Goal: Transaction & Acquisition: Purchase product/service

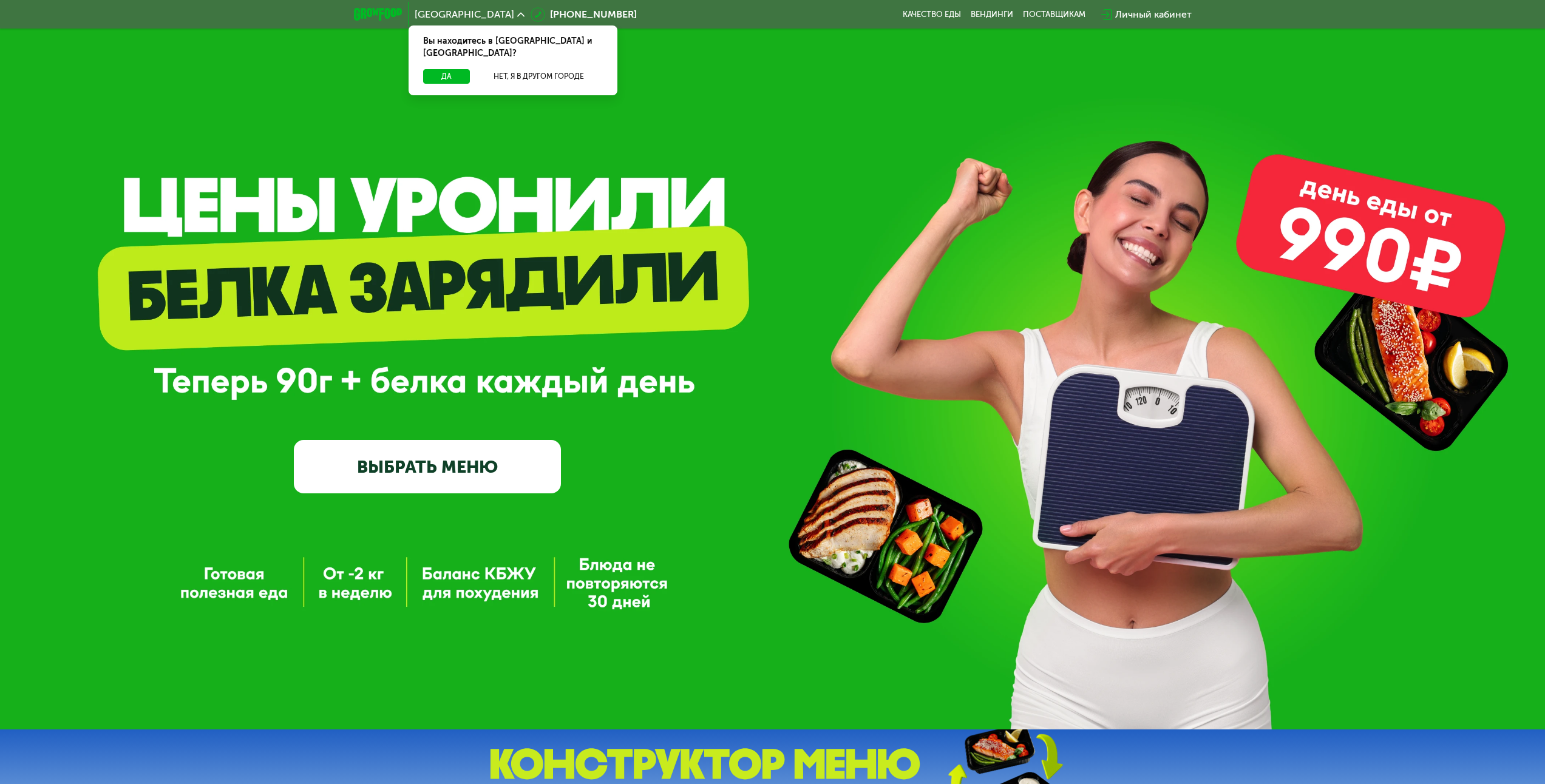
click at [424, 456] on link "ВЫБРАТЬ МЕНЮ" at bounding box center [427, 466] width 267 height 53
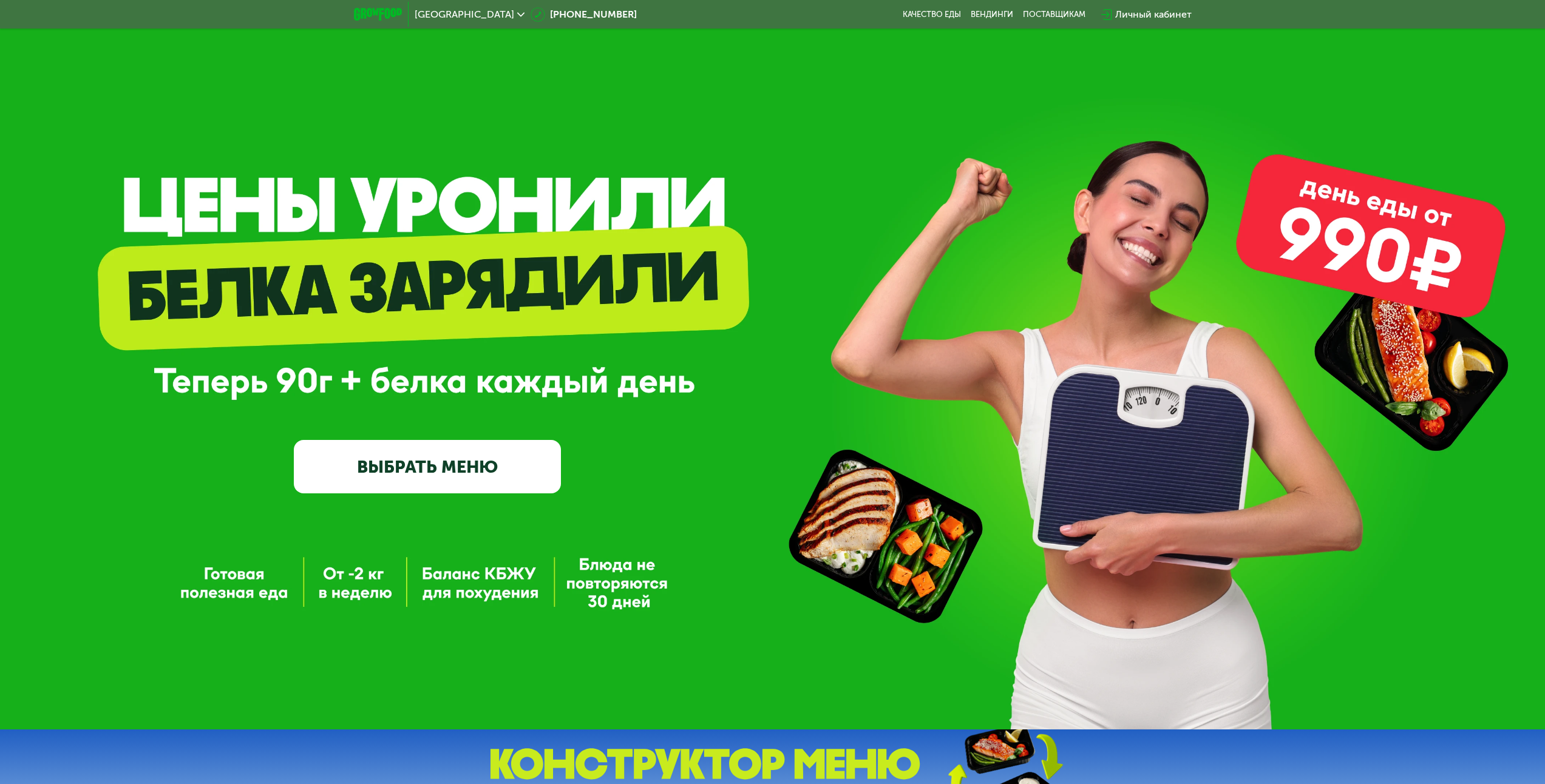
click at [433, 462] on link "ВЫБРАТЬ МЕНЮ" at bounding box center [427, 466] width 267 height 53
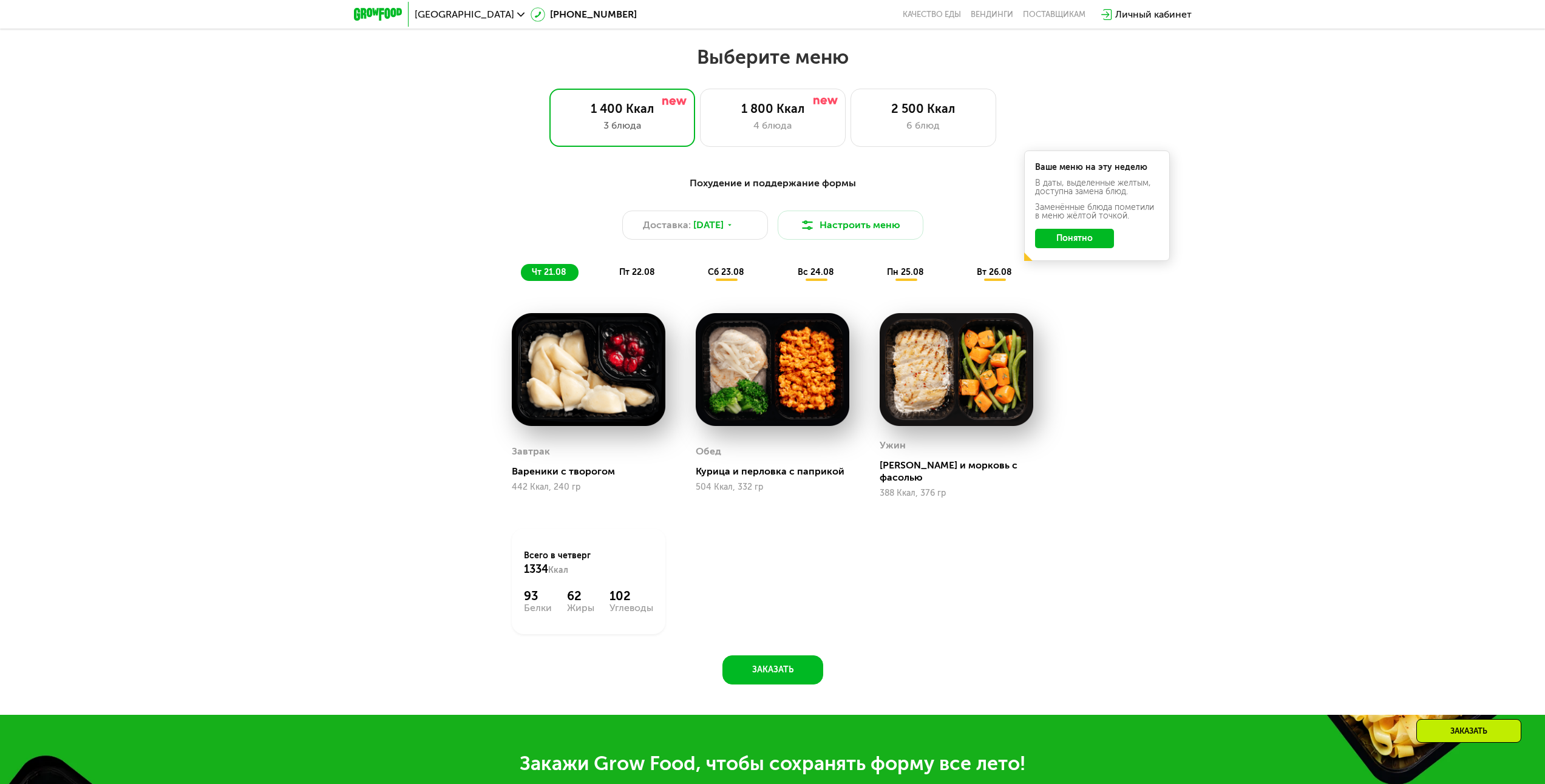
scroll to position [838, 0]
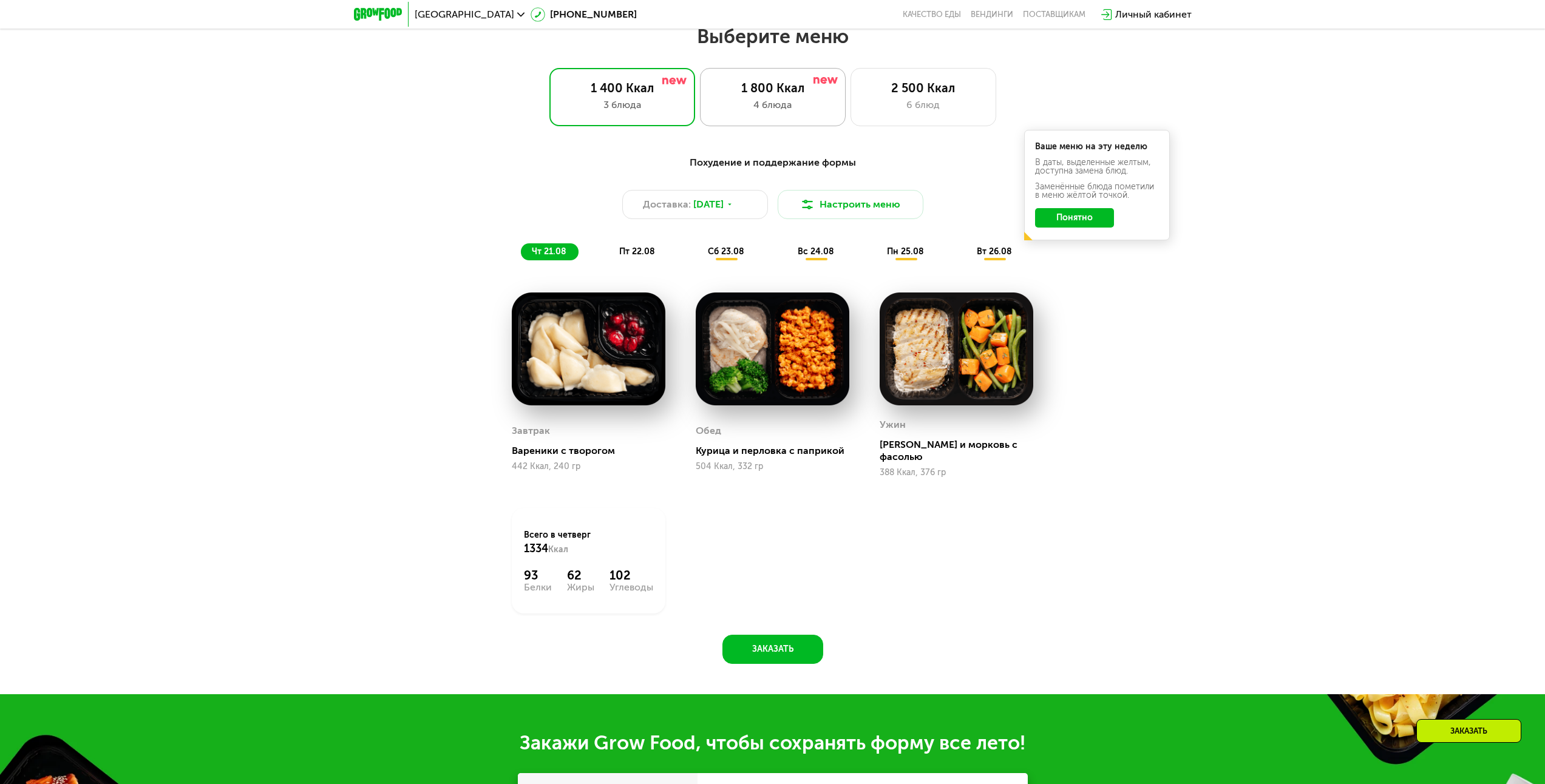
click at [771, 95] on div "1 800 Ккал" at bounding box center [772, 87] width 120 height 15
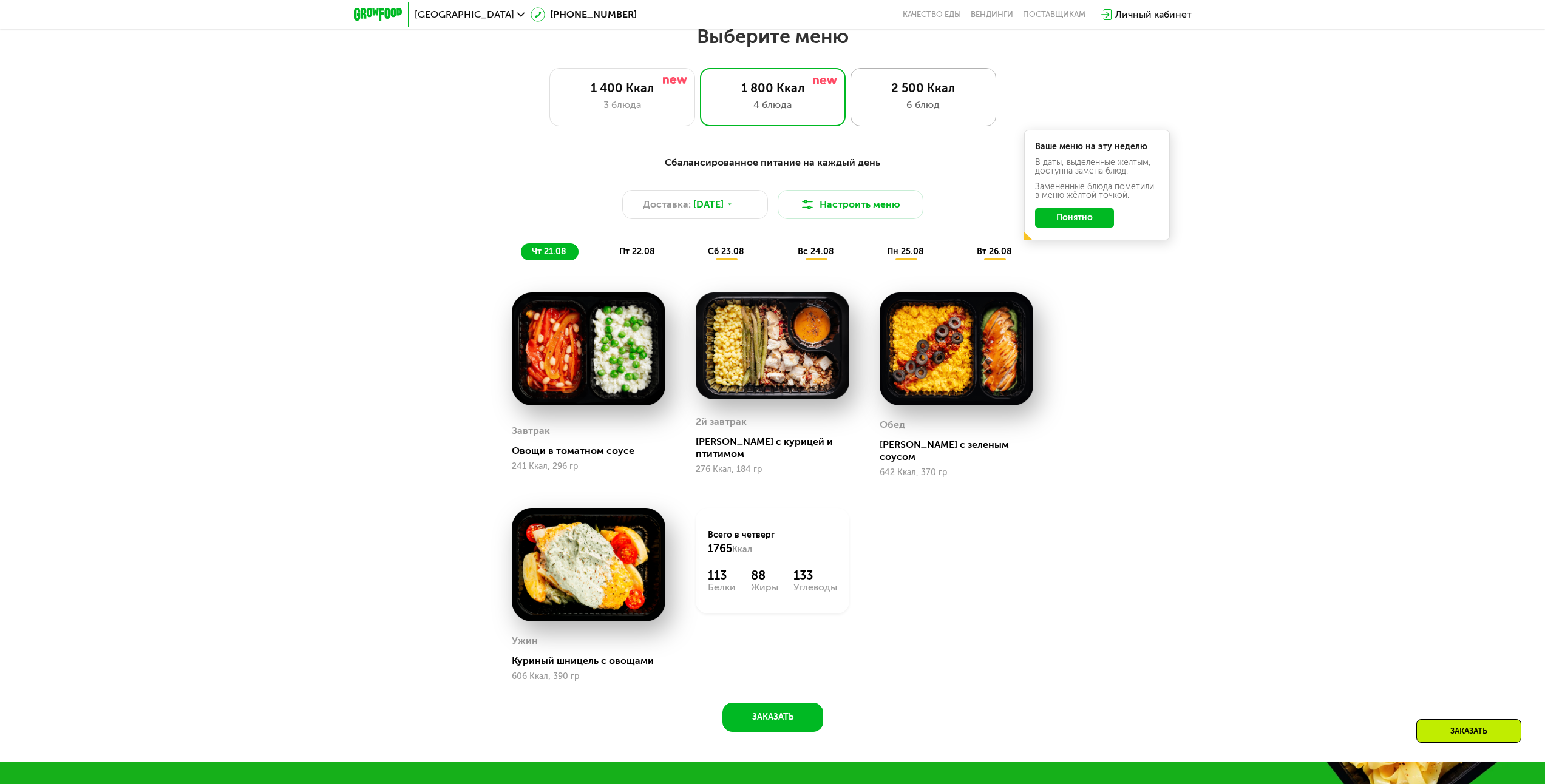
click at [922, 95] on div "2 500 Ккал" at bounding box center [923, 87] width 120 height 15
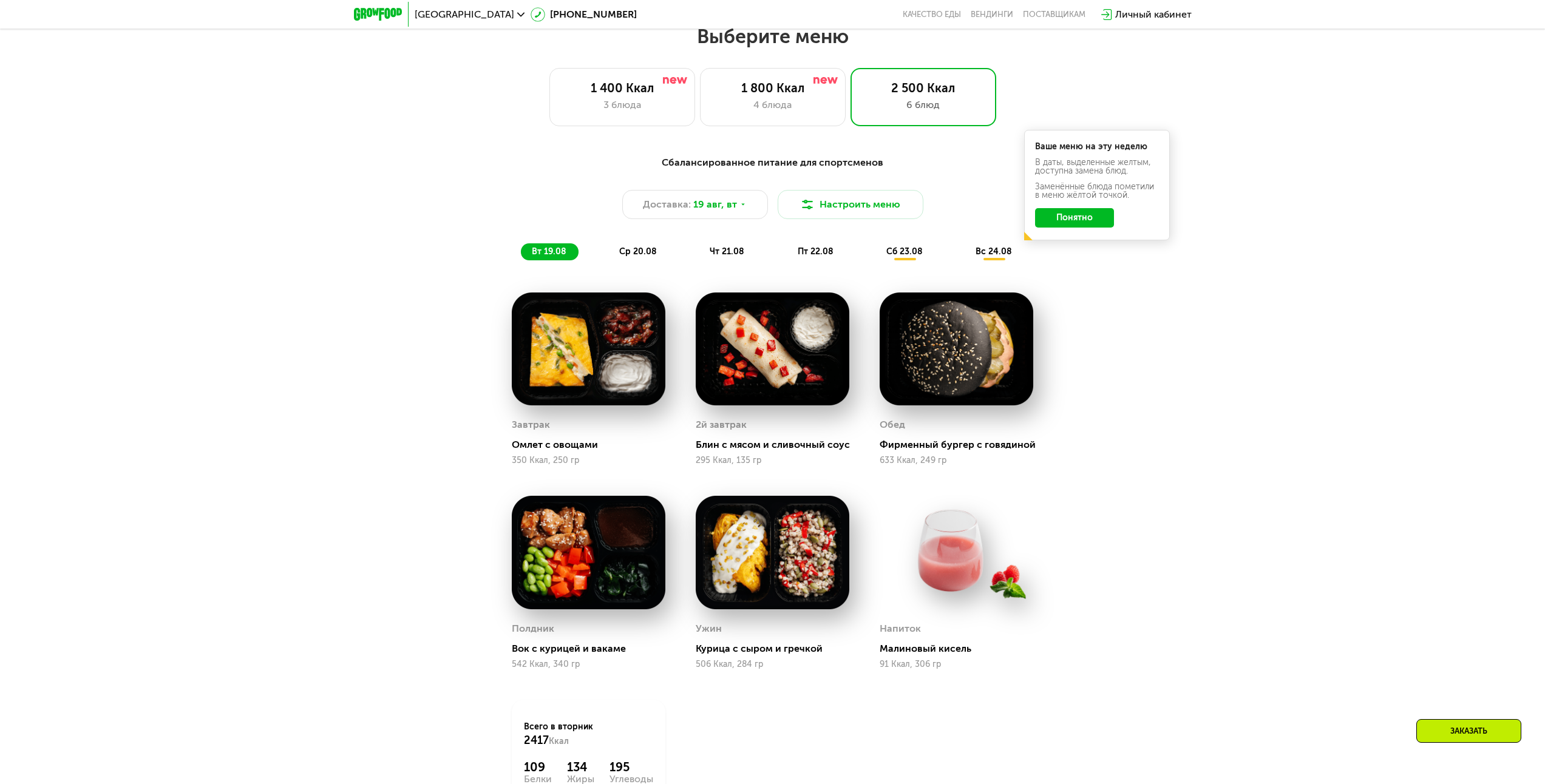
click at [1075, 221] on button "Понятно" at bounding box center [1075, 218] width 79 height 19
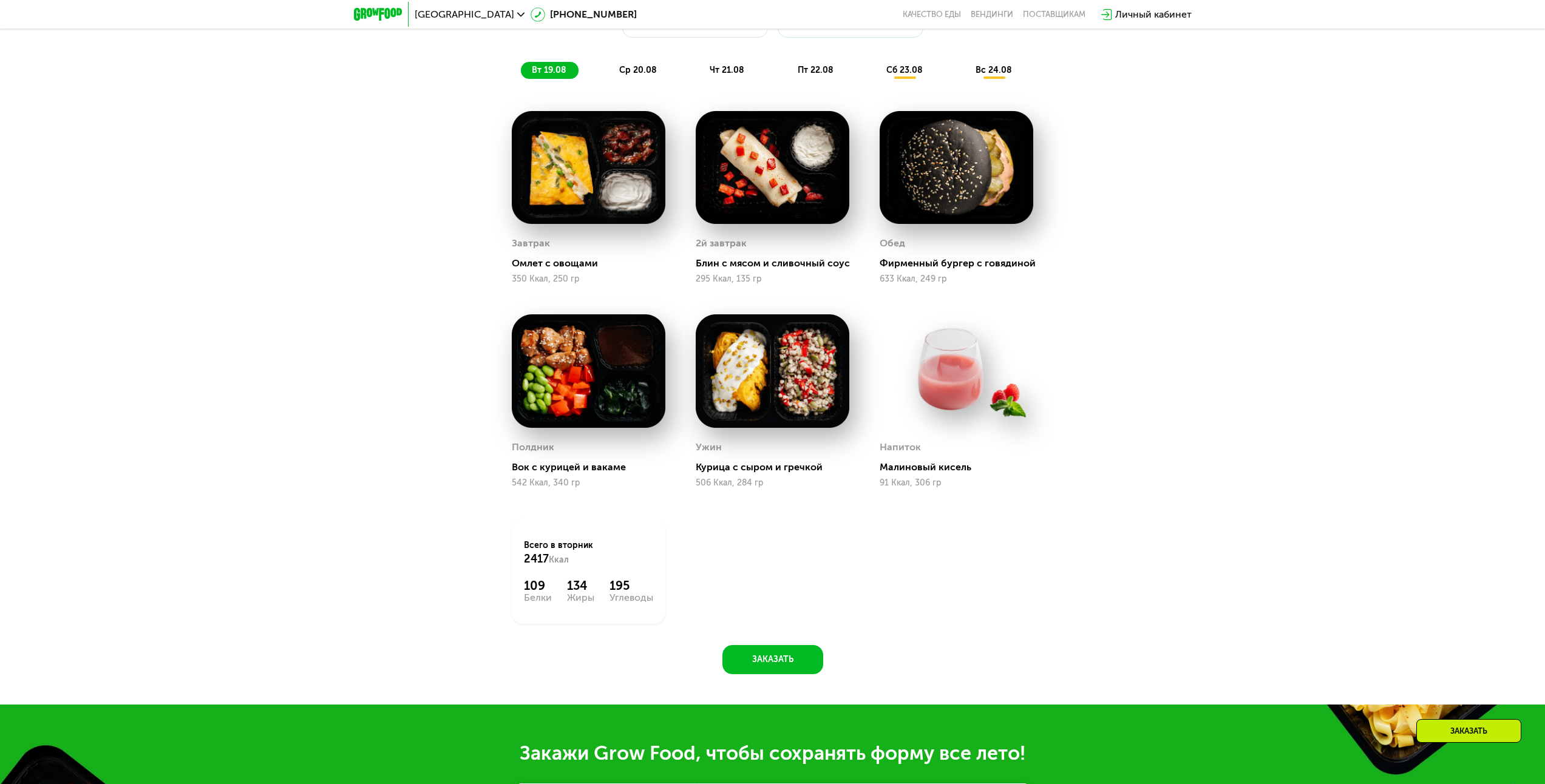
scroll to position [1021, 0]
click at [776, 665] on button "Заказать" at bounding box center [772, 659] width 101 height 29
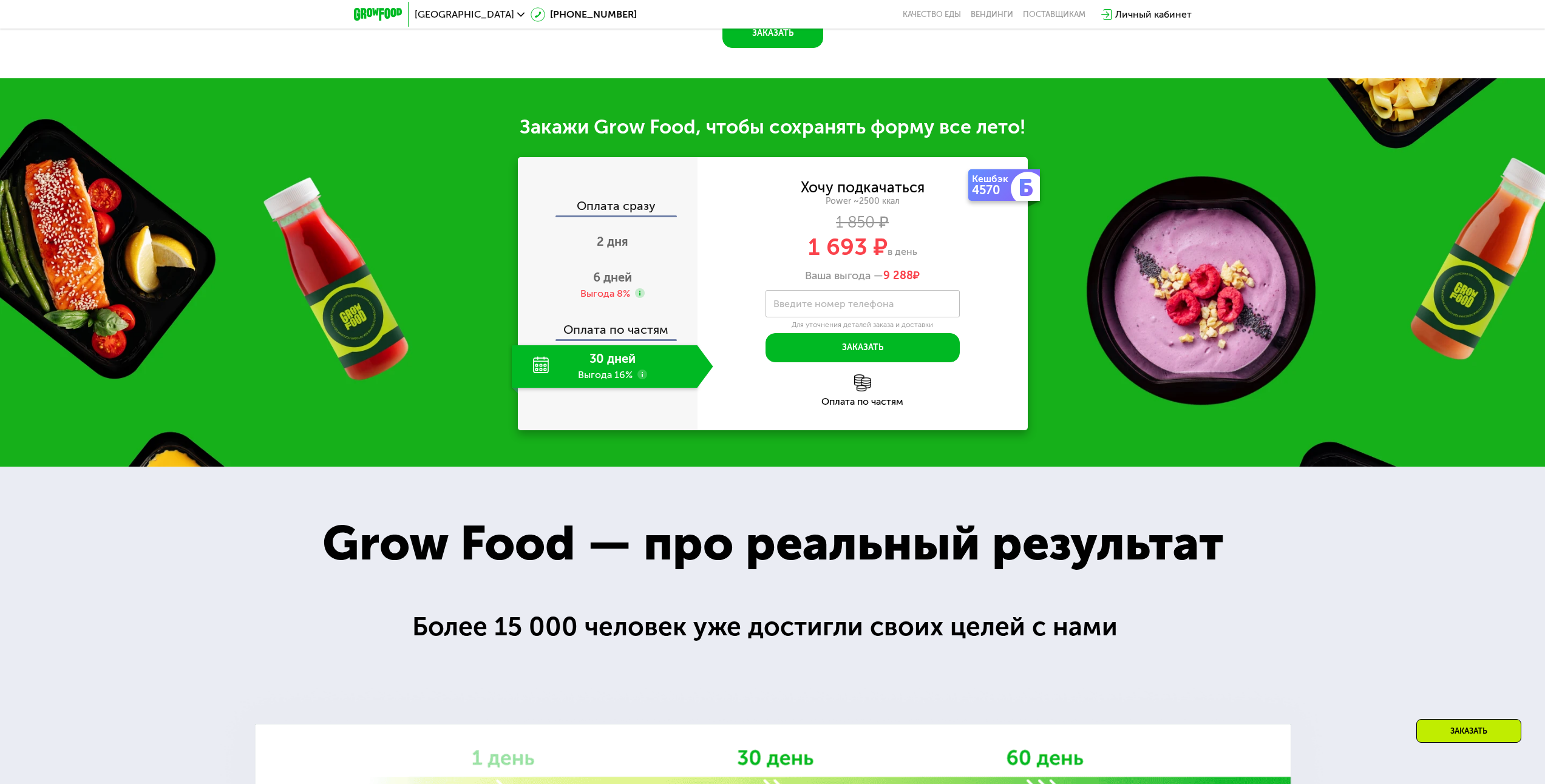
scroll to position [1728, 0]
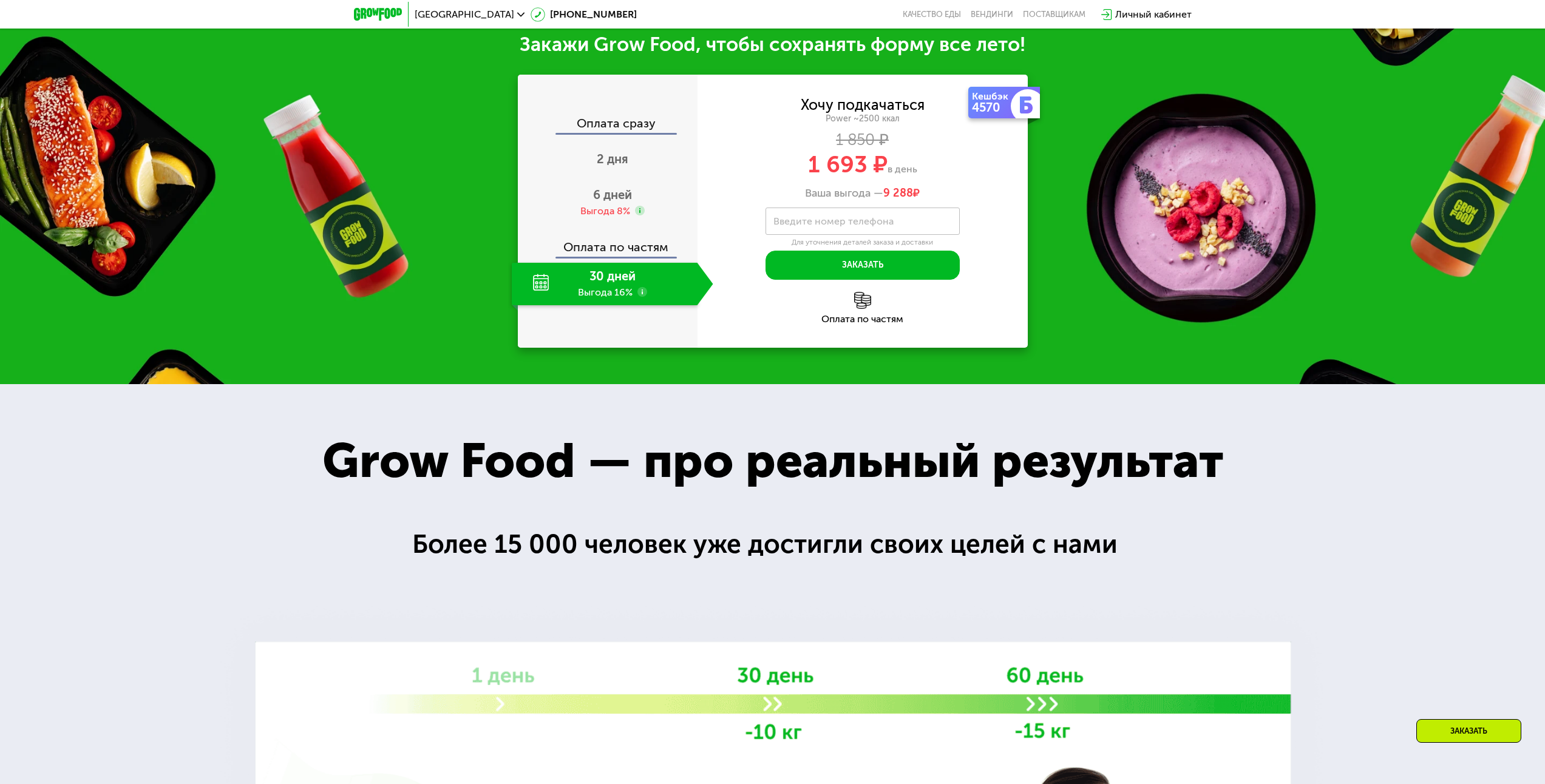
click at [610, 290] on div "30 дней Выгода 16%" at bounding box center [604, 283] width 185 height 42
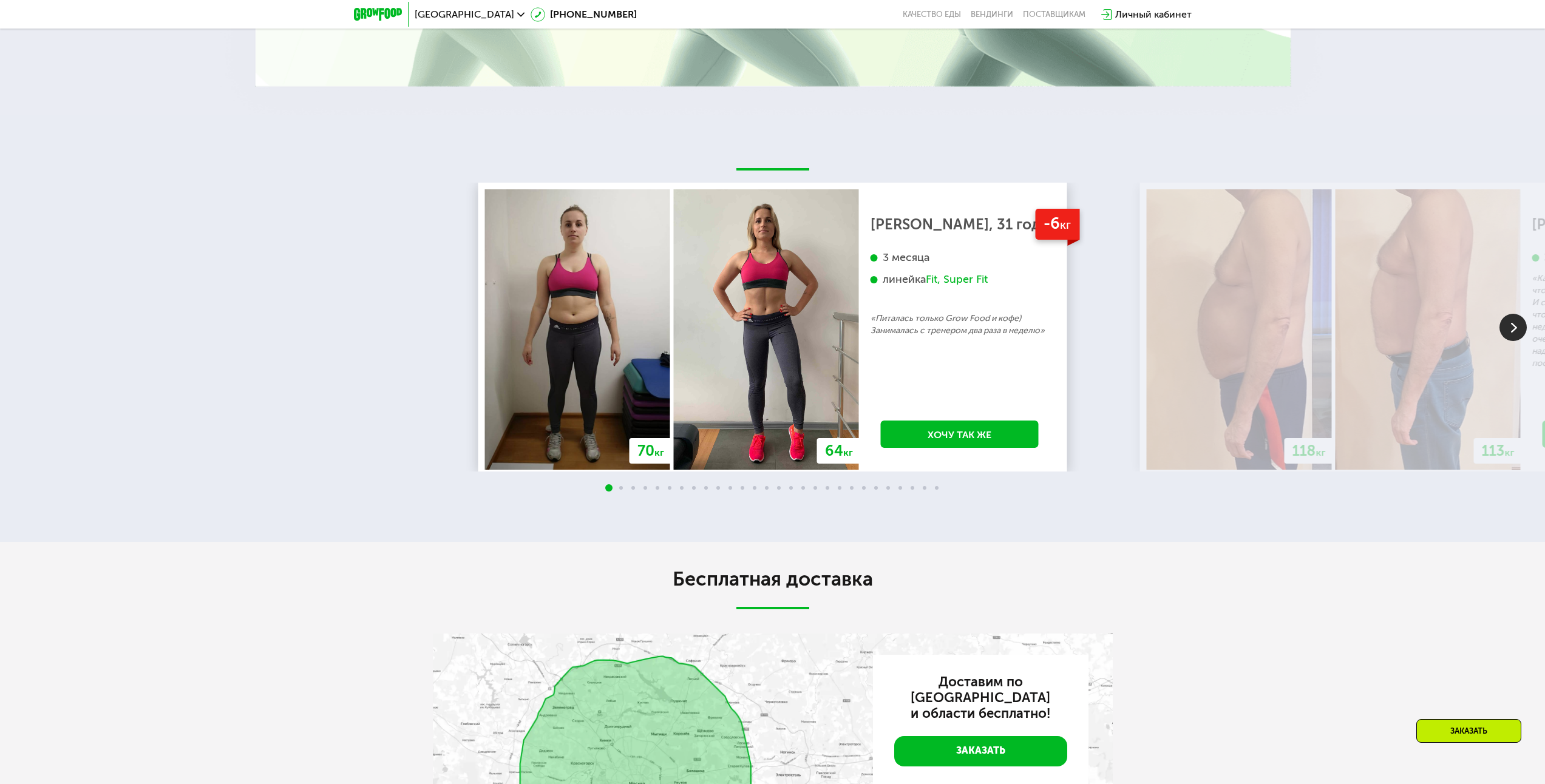
scroll to position [2942, 0]
